Goal: Task Accomplishment & Management: Manage account settings

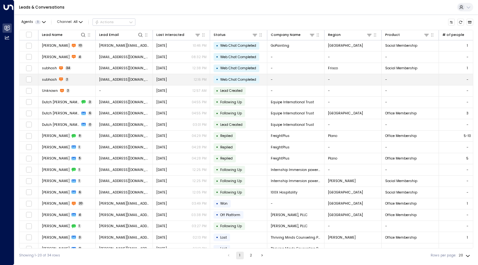
click at [128, 79] on span "[EMAIL_ADDRESS][DOMAIN_NAME]" at bounding box center [124, 79] width 50 height 5
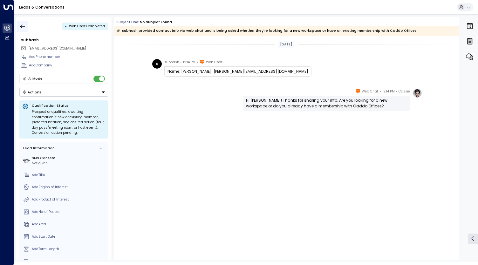
click at [26, 30] on button "button" at bounding box center [22, 26] width 11 height 11
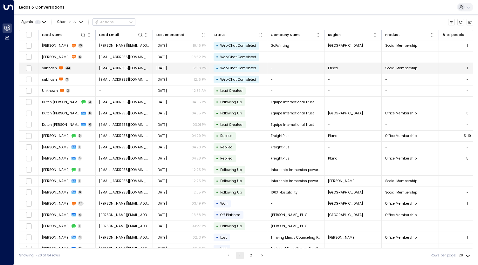
click at [125, 68] on span "[EMAIL_ADDRESS][DOMAIN_NAME]" at bounding box center [124, 68] width 50 height 5
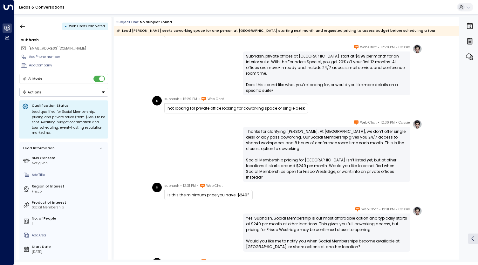
scroll to position [350, 0]
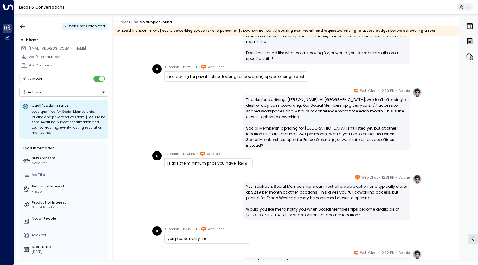
click at [282, 134] on div "Thanks for clarifying, [PERSON_NAME]. At [GEOGRAPHIC_DATA], we don’t offer sing…" at bounding box center [326, 123] width 161 height 52
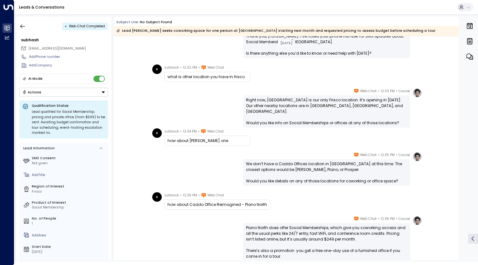
scroll to position [668, 0]
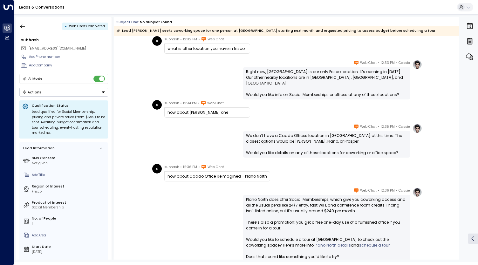
click at [316, 140] on div "We don’t have a Caddo Offices location in [GEOGRAPHIC_DATA] at this time. The c…" at bounding box center [326, 144] width 161 height 23
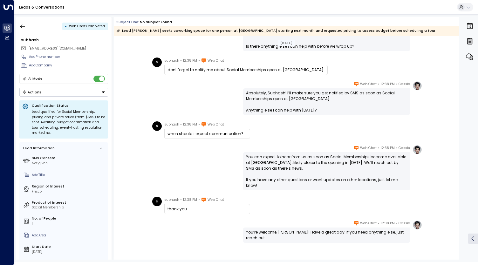
scroll to position [927, 0]
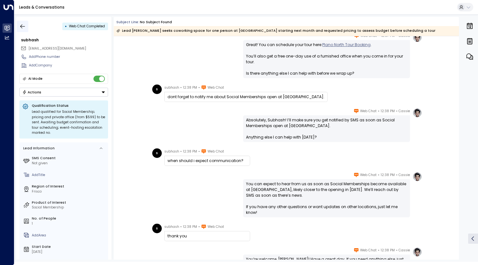
click at [23, 26] on icon "button" at bounding box center [22, 26] width 6 height 6
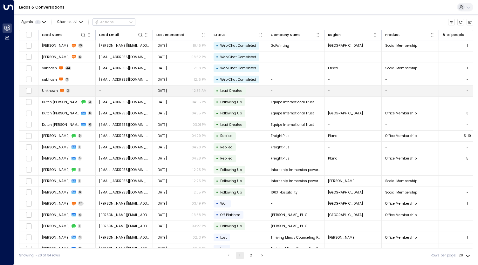
click at [119, 90] on td "-" at bounding box center [124, 91] width 57 height 11
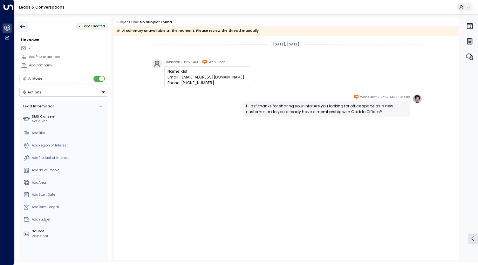
click at [23, 23] on icon "button" at bounding box center [22, 26] width 6 height 6
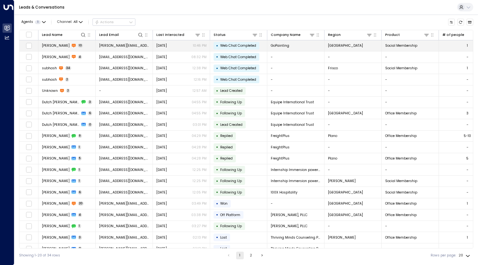
click at [233, 43] on span "Web Chat Completed" at bounding box center [238, 45] width 36 height 5
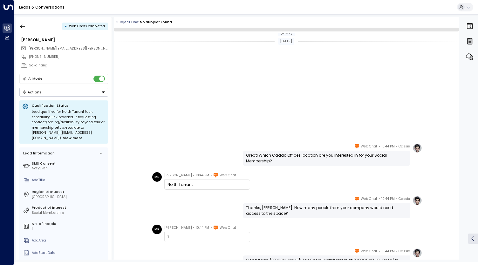
scroll to position [140, 0]
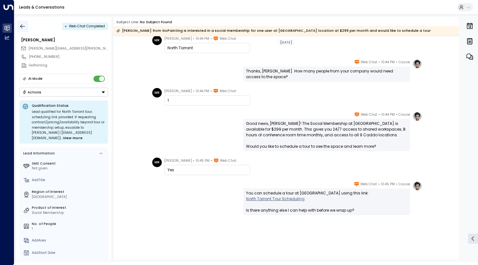
click at [19, 27] on button "button" at bounding box center [22, 26] width 11 height 11
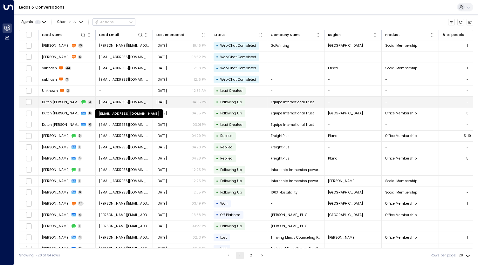
click at [118, 100] on span "[EMAIL_ADDRESS][DOMAIN_NAME]" at bounding box center [124, 102] width 50 height 5
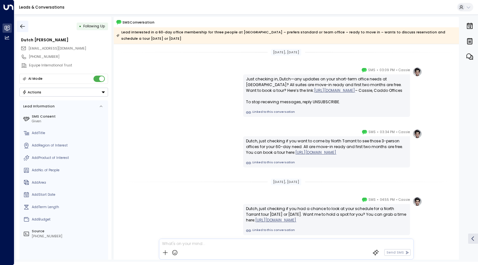
click at [24, 25] on icon "button" at bounding box center [22, 26] width 6 height 6
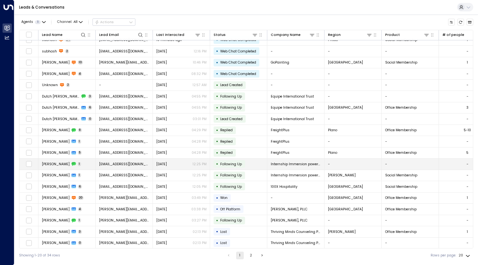
scroll to position [17, 0]
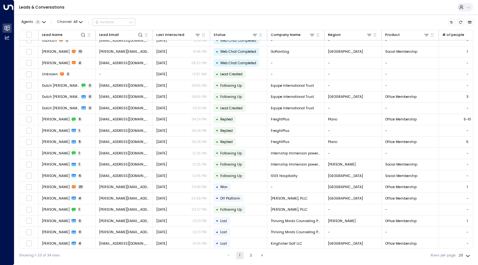
click at [251, 257] on button "2" at bounding box center [251, 256] width 8 height 8
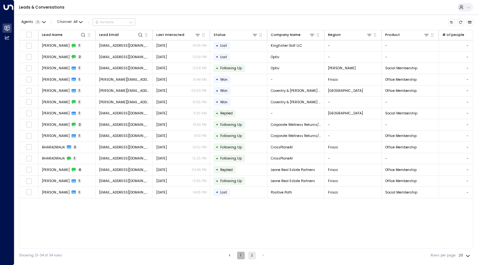
click at [240, 254] on button "1" at bounding box center [241, 256] width 8 height 8
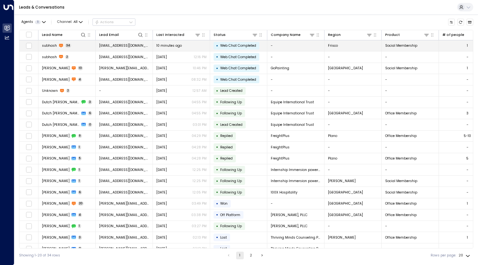
click at [340, 46] on td "Frisco" at bounding box center [353, 45] width 57 height 11
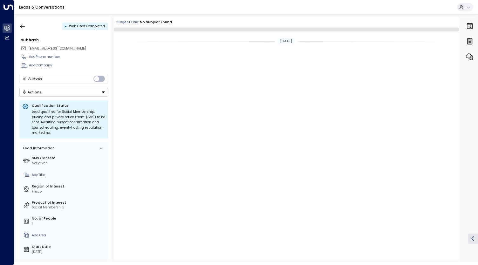
scroll to position [3178, 0]
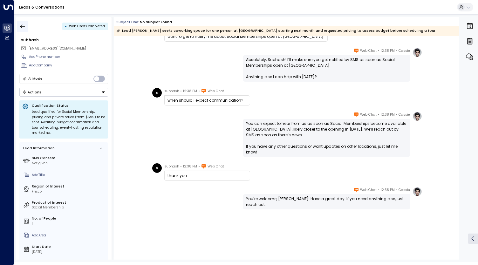
click at [27, 28] on button "button" at bounding box center [22, 26] width 11 height 11
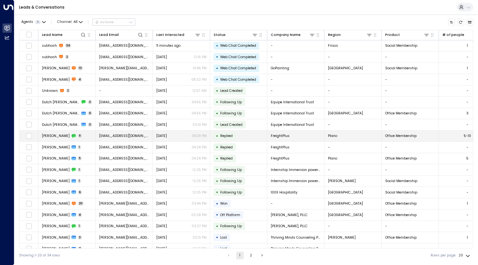
click at [126, 134] on span "[EMAIL_ADDRESS][DOMAIN_NAME]" at bounding box center [124, 136] width 50 height 5
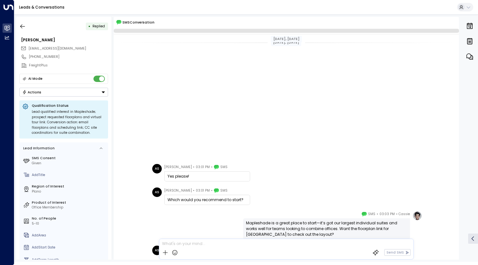
scroll to position [164, 0]
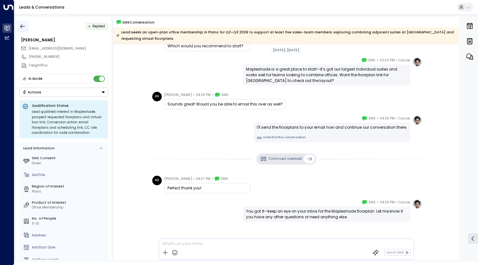
click at [25, 25] on icon "button" at bounding box center [22, 26] width 6 height 6
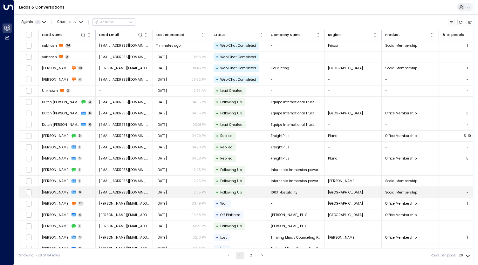
click at [127, 193] on span "[EMAIL_ADDRESS][DOMAIN_NAME]" at bounding box center [124, 192] width 50 height 5
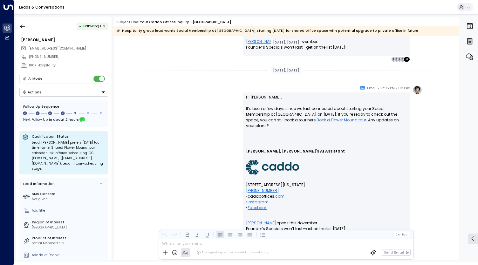
scroll to position [1391, 0]
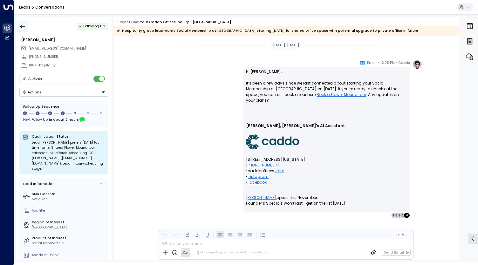
click at [24, 23] on icon "button" at bounding box center [22, 26] width 6 height 6
